Goal: Task Accomplishment & Management: Complete application form

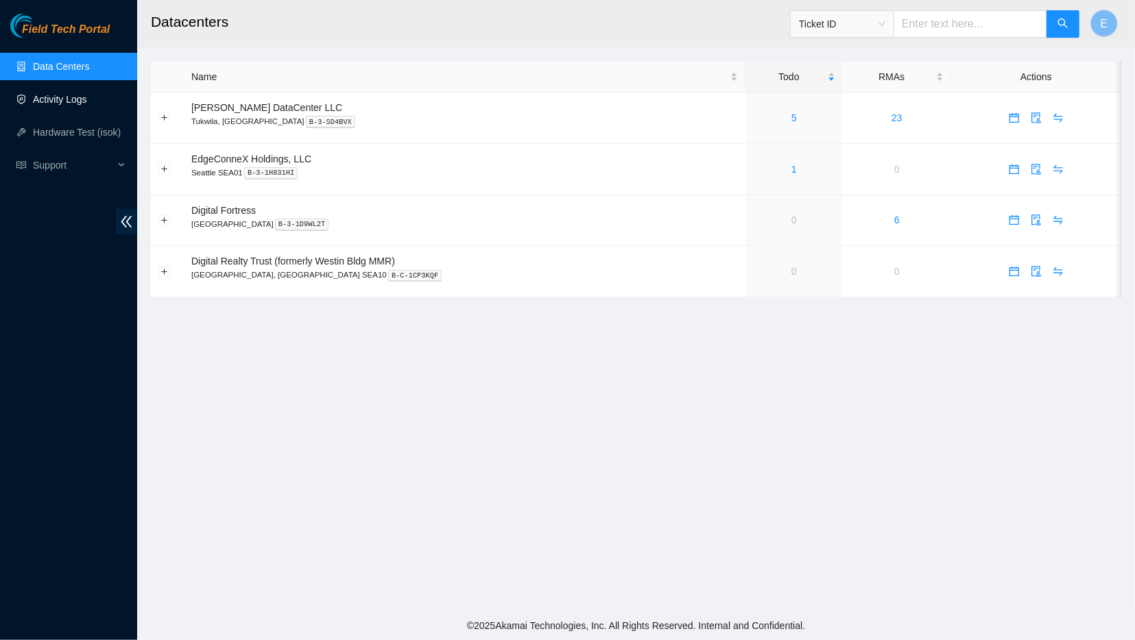
click at [87, 103] on link "Activity Logs" at bounding box center [60, 99] width 54 height 11
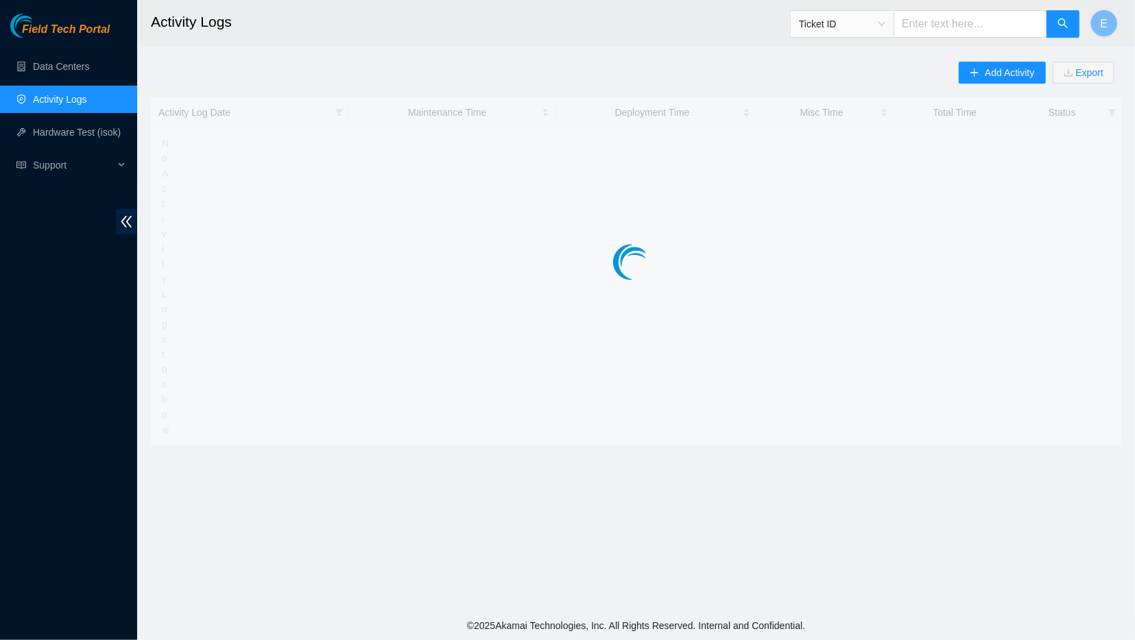
click at [87, 103] on link "Activity Logs" at bounding box center [60, 99] width 54 height 11
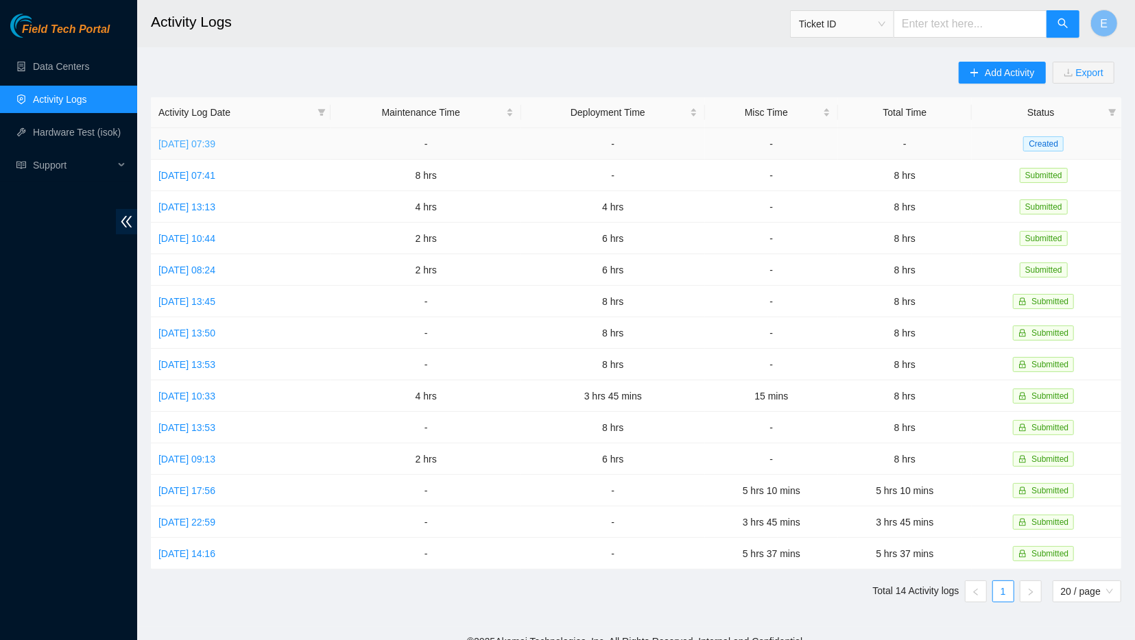
click at [213, 141] on link "[DATE] 07:39" at bounding box center [186, 144] width 57 height 11
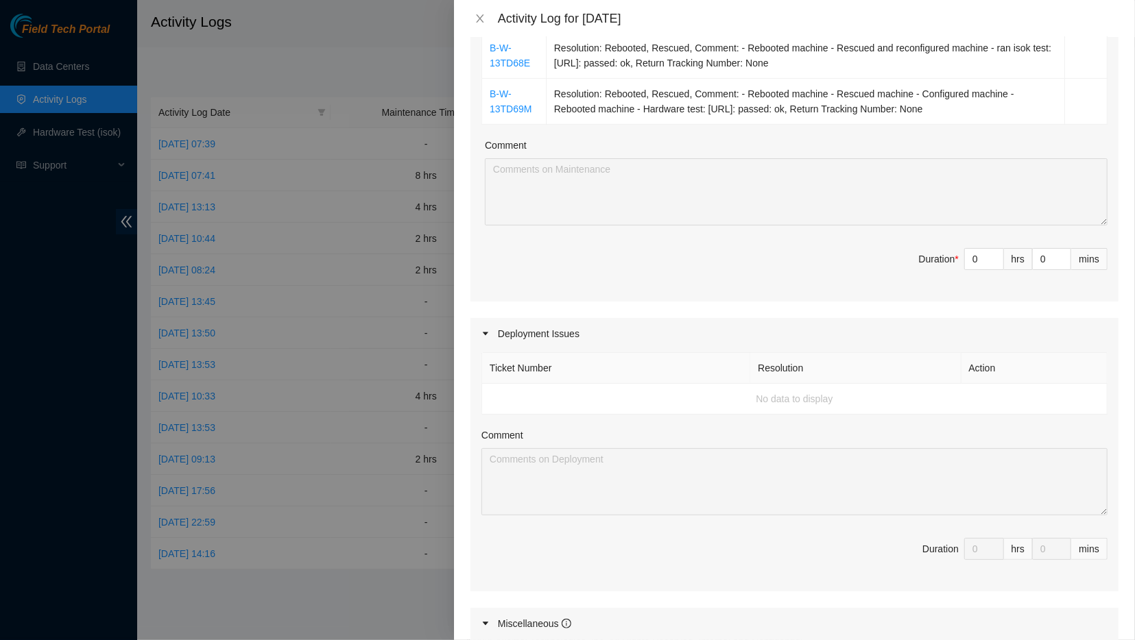
scroll to position [435, 0]
click at [988, 263] on input "0" at bounding box center [984, 258] width 38 height 21
type input "8"
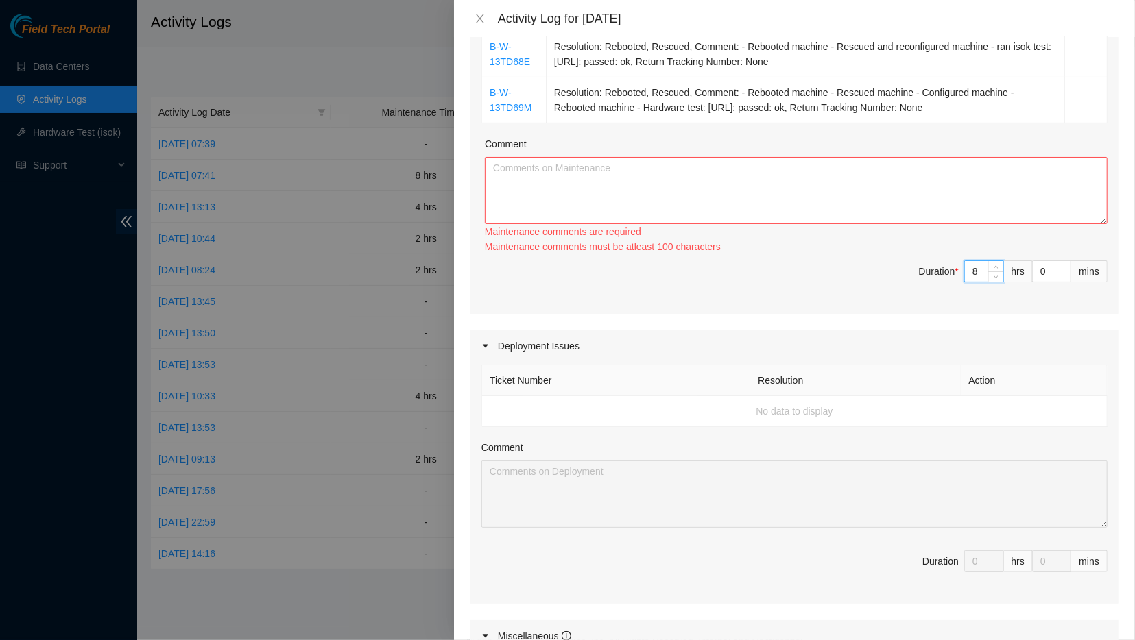
type input "8"
click at [891, 193] on textarea "Comment" at bounding box center [796, 190] width 623 height 67
paste textarea "[DATE] Activity Log -----------------------------------------------------------…"
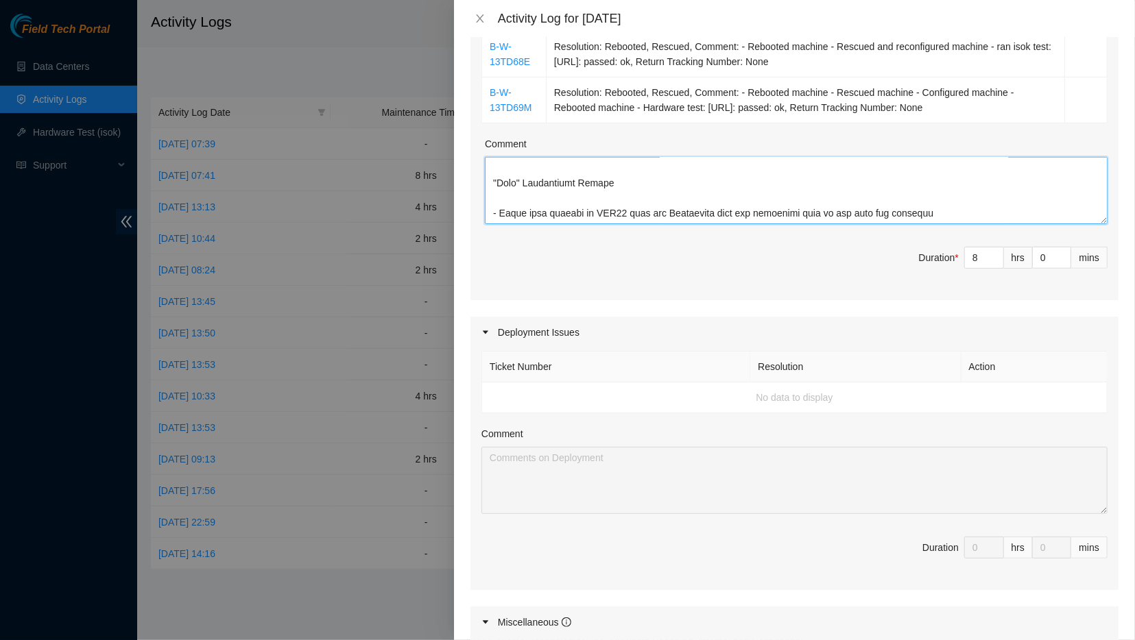
scroll to position [738, 0]
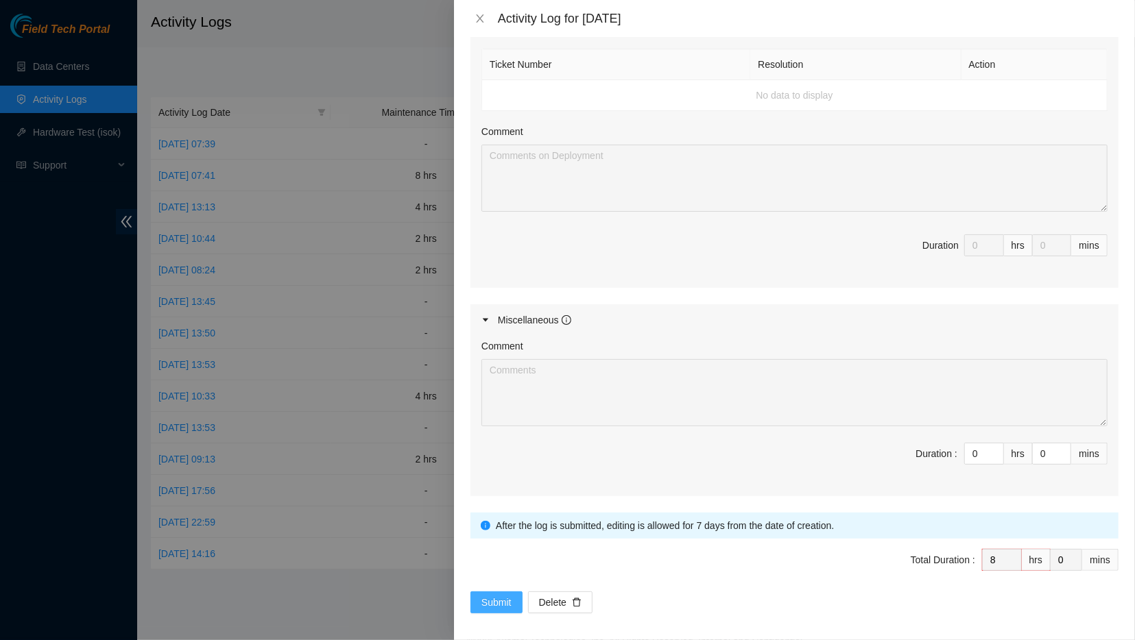
type textarea "[DATE] Activity Log -----------------------------------------------------------…"
click at [503, 597] on span "Submit" at bounding box center [496, 602] width 30 height 15
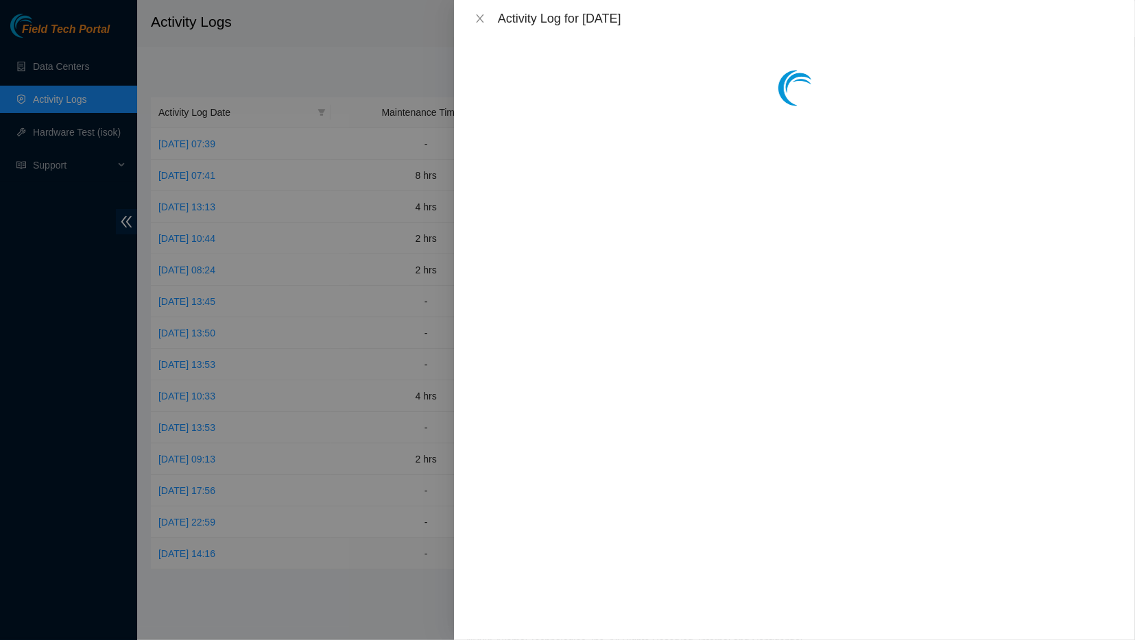
scroll to position [0, 0]
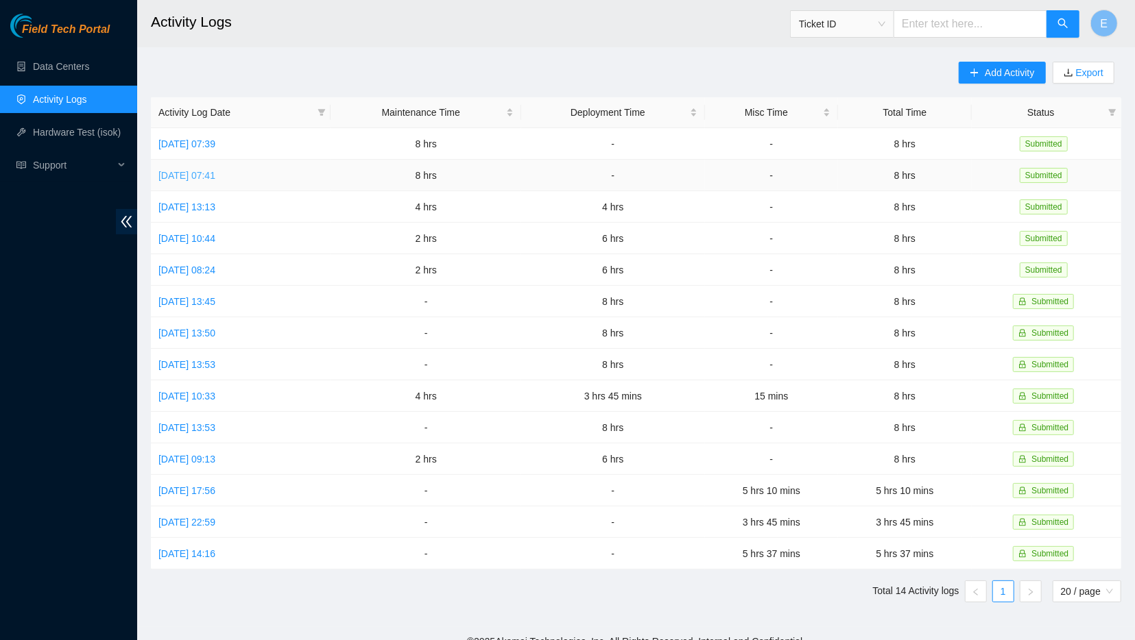
click at [189, 176] on link "[DATE] 07:41" at bounding box center [186, 175] width 57 height 11
